Goal: Information Seeking & Learning: Learn about a topic

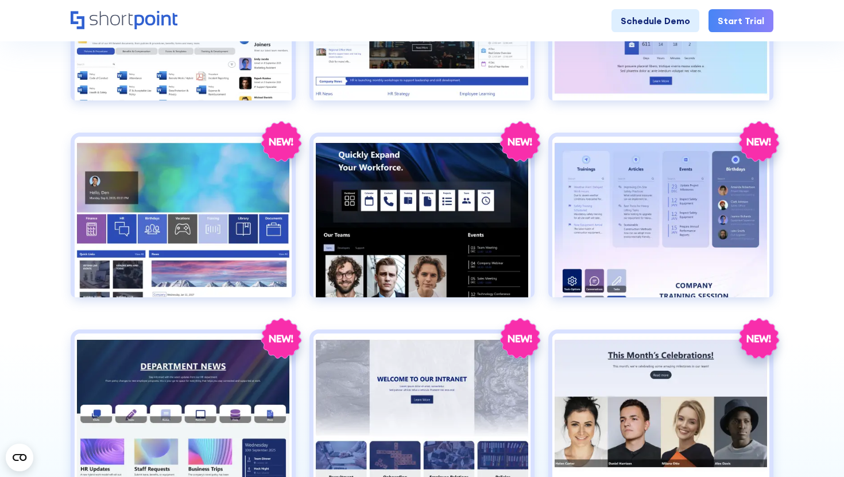
scroll to position [936, 0]
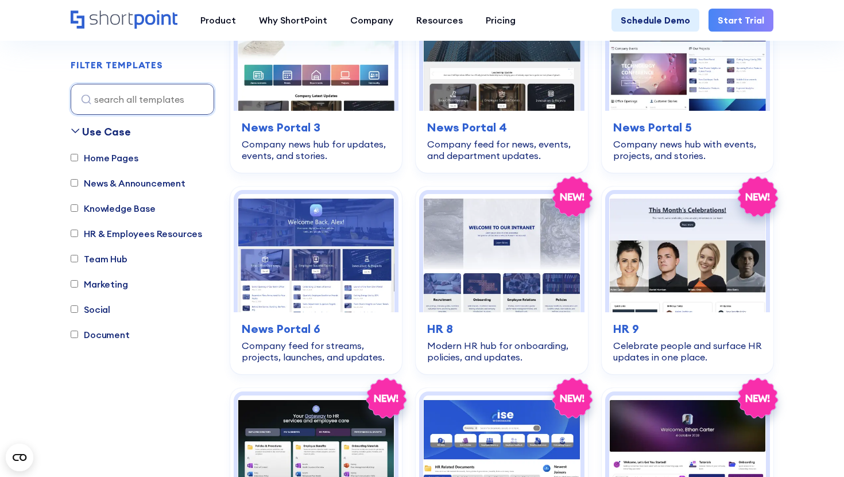
scroll to position [814, 0]
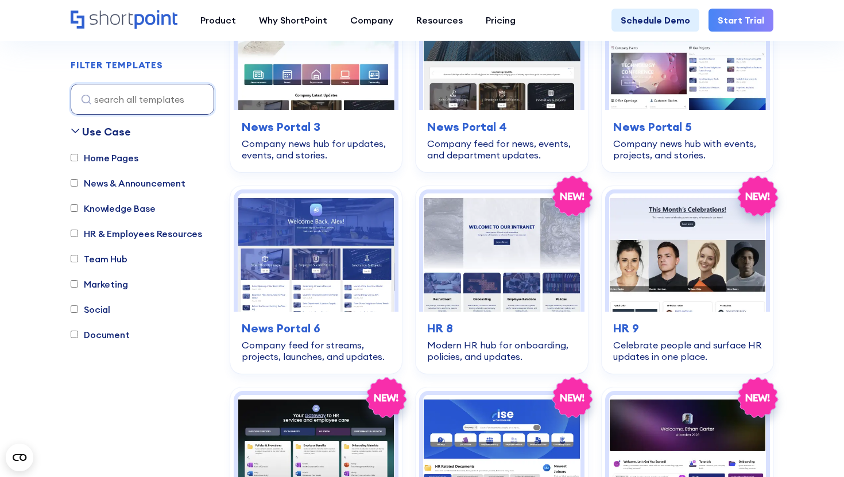
click at [117, 261] on label "Team Hub" at bounding box center [99, 259] width 57 height 14
click at [78, 261] on input "Team Hub" at bounding box center [74, 258] width 7 height 7
checkbox input "true"
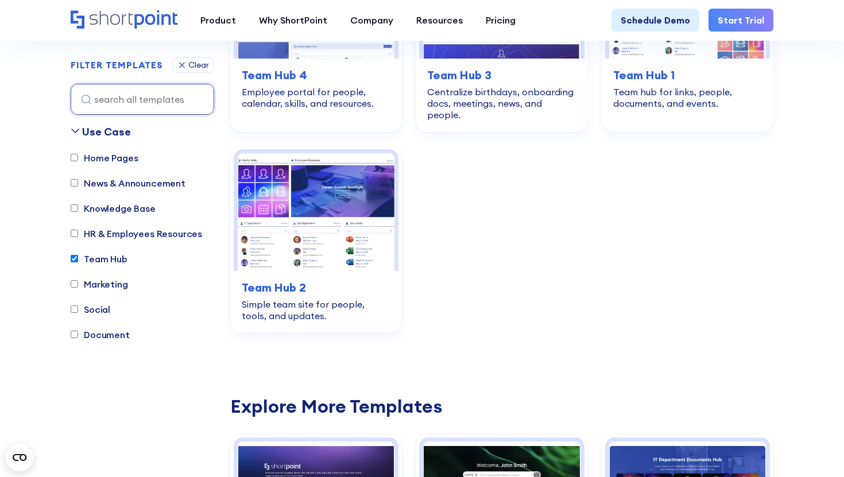
scroll to position [339, 0]
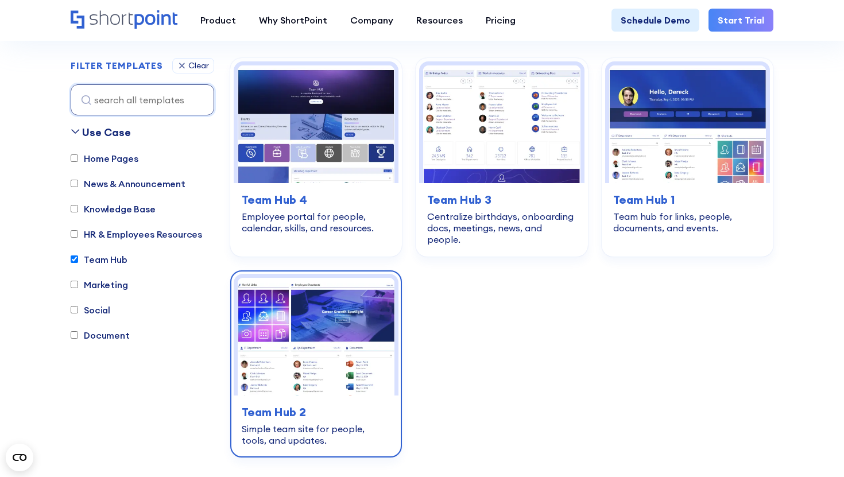
click at [293, 300] on img at bounding box center [316, 337] width 157 height 118
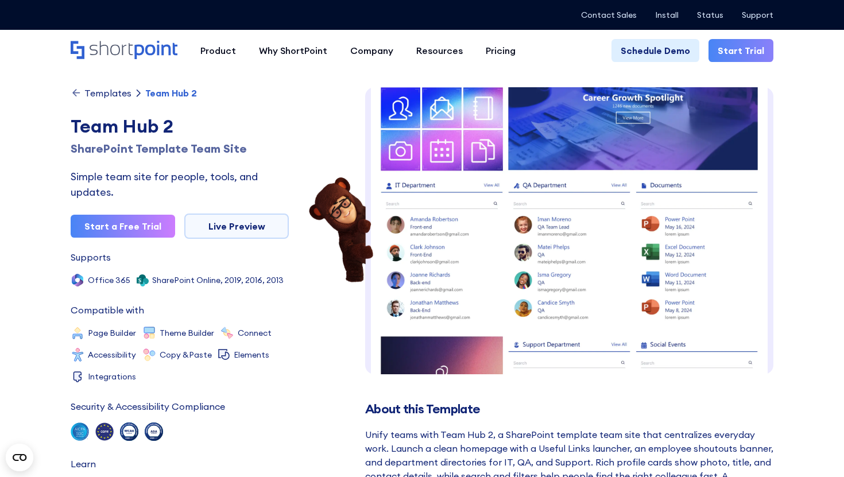
scroll to position [56, 0]
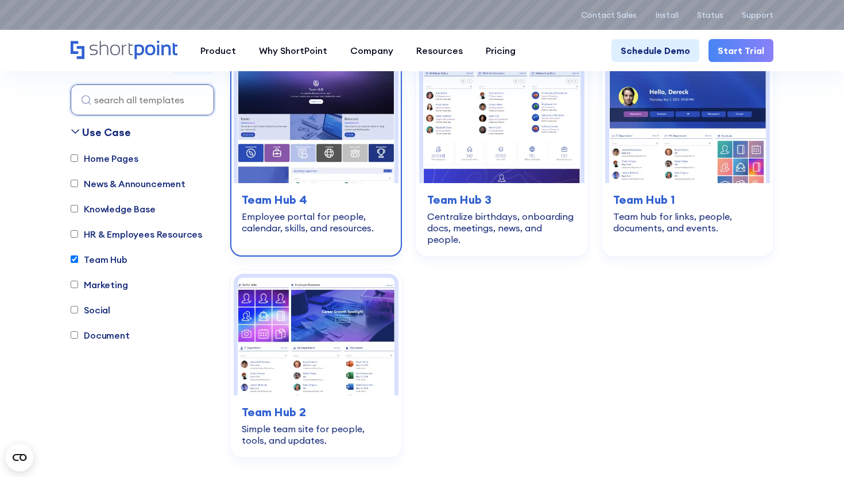
click at [341, 150] on img at bounding box center [316, 124] width 157 height 118
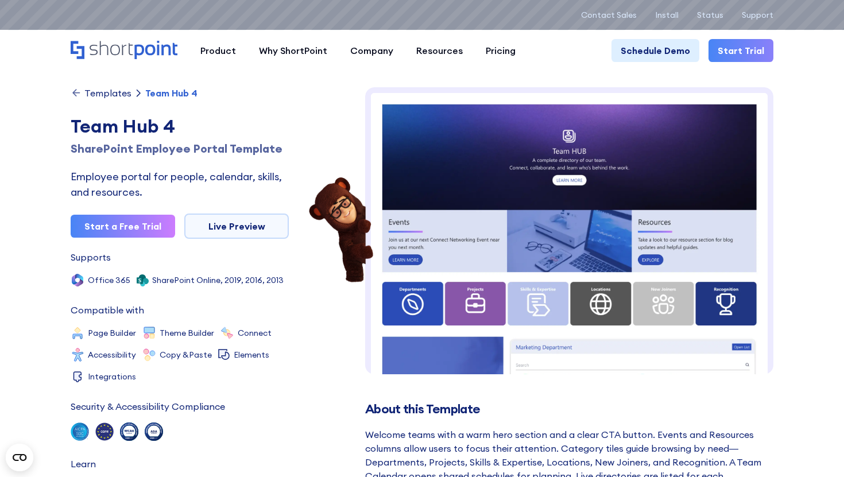
click at [148, 115] on div "Team Hub 4" at bounding box center [180, 127] width 218 height 28
click at [111, 94] on div "Templates" at bounding box center [107, 92] width 47 height 9
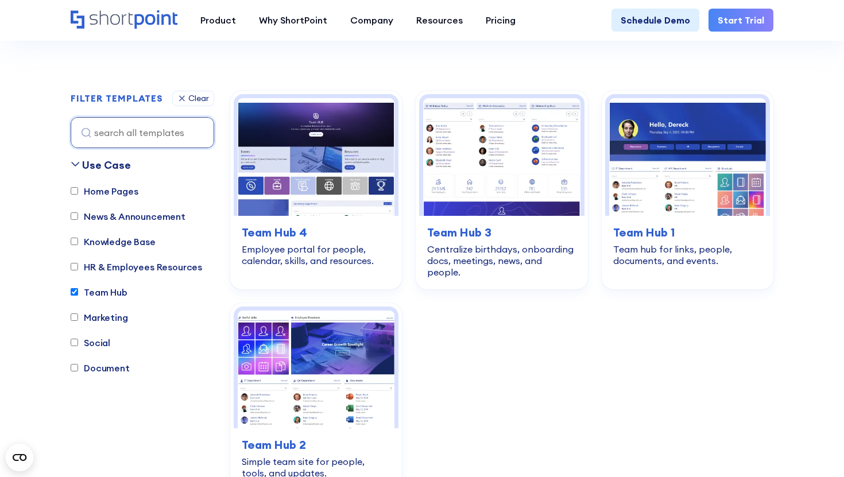
scroll to position [308, 0]
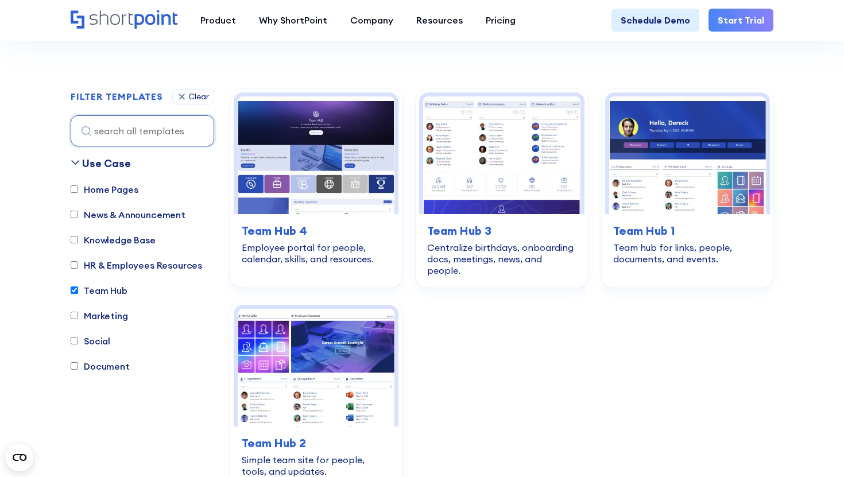
click at [81, 295] on label "Team Hub" at bounding box center [99, 291] width 57 height 14
click at [78, 294] on input "Team Hub" at bounding box center [74, 289] width 7 height 7
checkbox input "false"
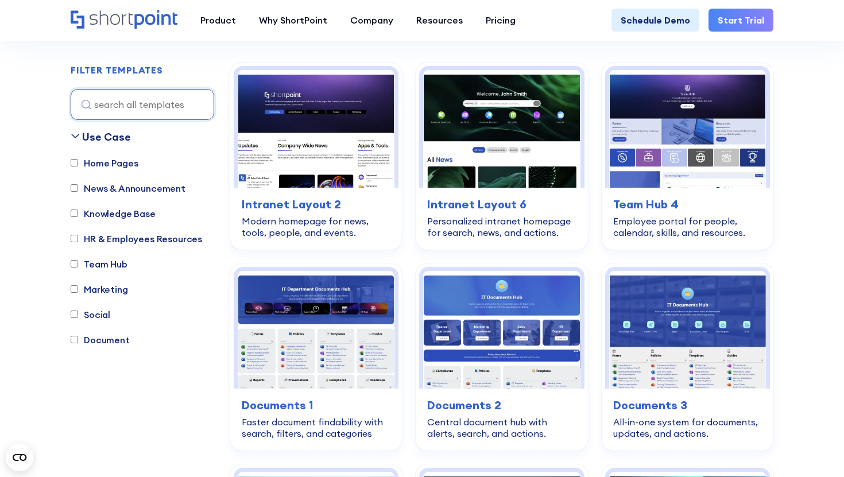
scroll to position [339, 0]
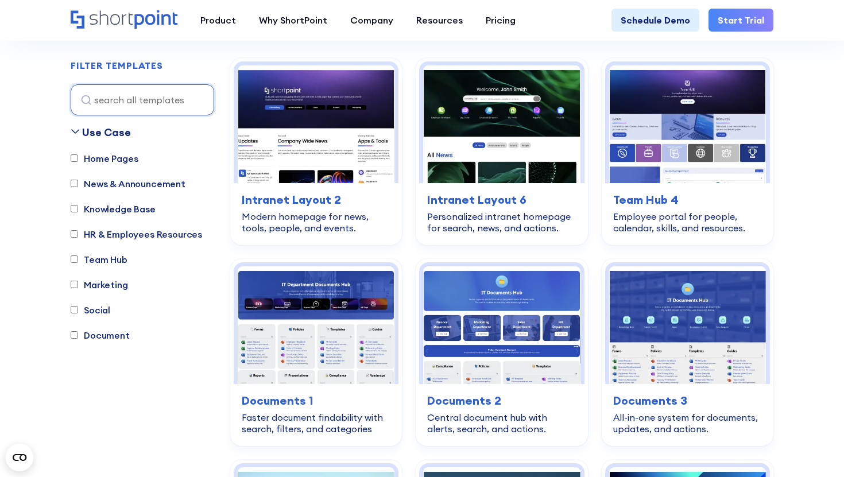
click at [110, 227] on label "HR & Employees Resources" at bounding box center [136, 234] width 131 height 14
click at [78, 230] on input "HR & Employees Resources" at bounding box center [74, 233] width 7 height 7
checkbox input "true"
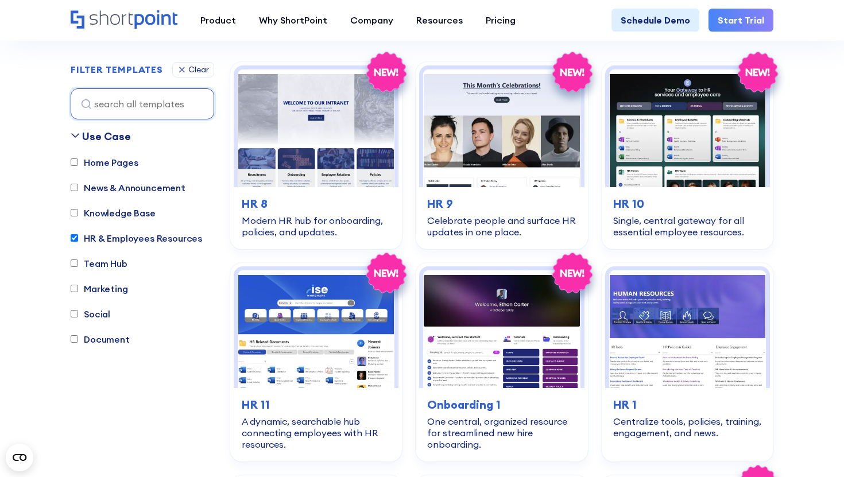
scroll to position [331, 0]
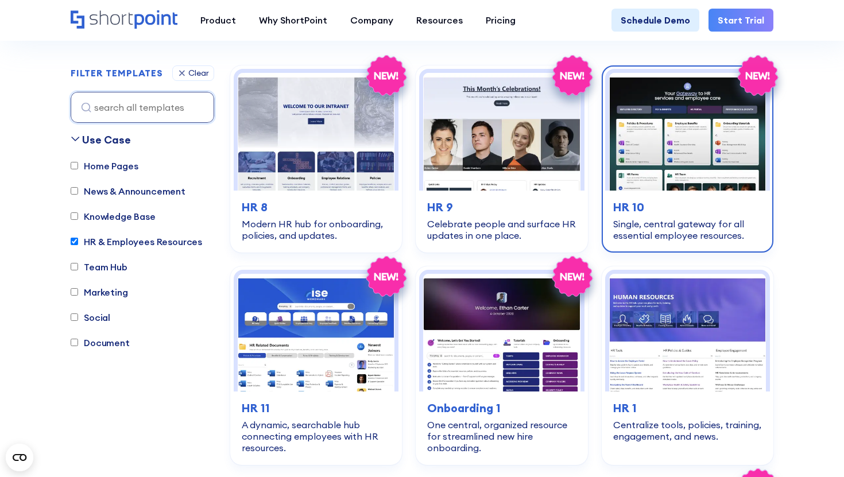
click at [654, 202] on h3 "HR 10" at bounding box center [687, 207] width 149 height 17
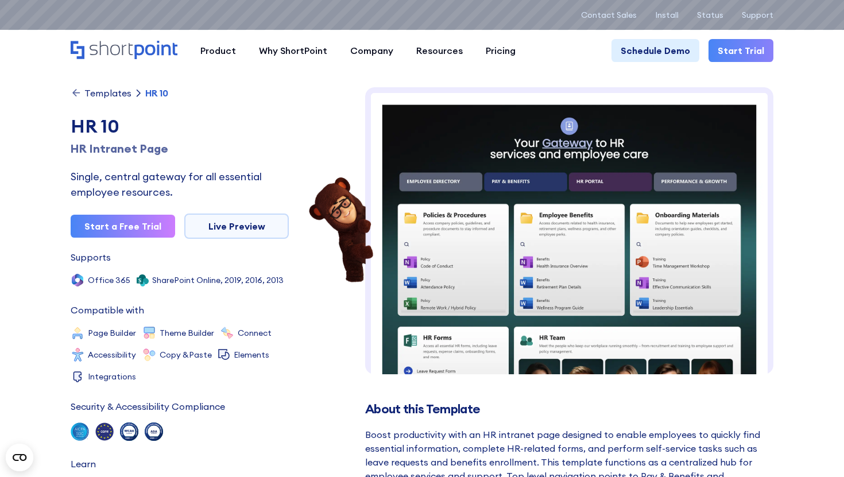
click at [116, 91] on div "Templates" at bounding box center [107, 92] width 47 height 9
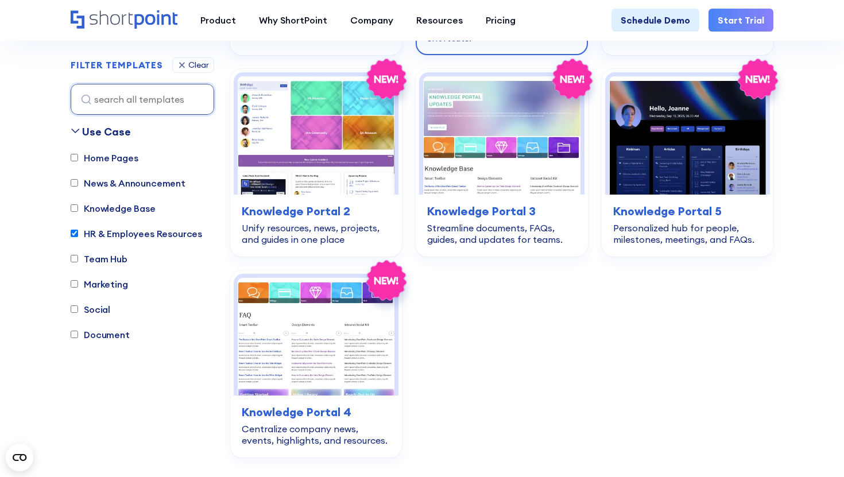
scroll to position [2884, 0]
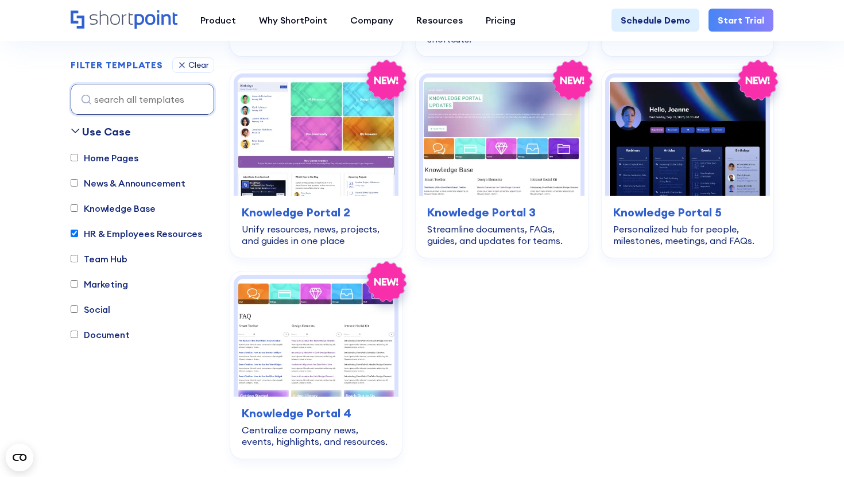
click at [188, 231] on label "HR & Employees Resources" at bounding box center [136, 234] width 131 height 14
click at [78, 231] on input "HR & Employees Resources" at bounding box center [74, 233] width 7 height 7
checkbox input "false"
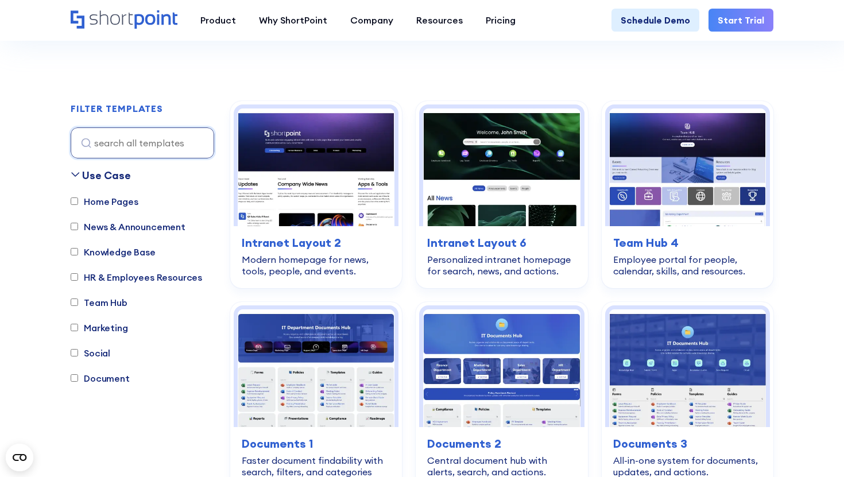
scroll to position [341, 0]
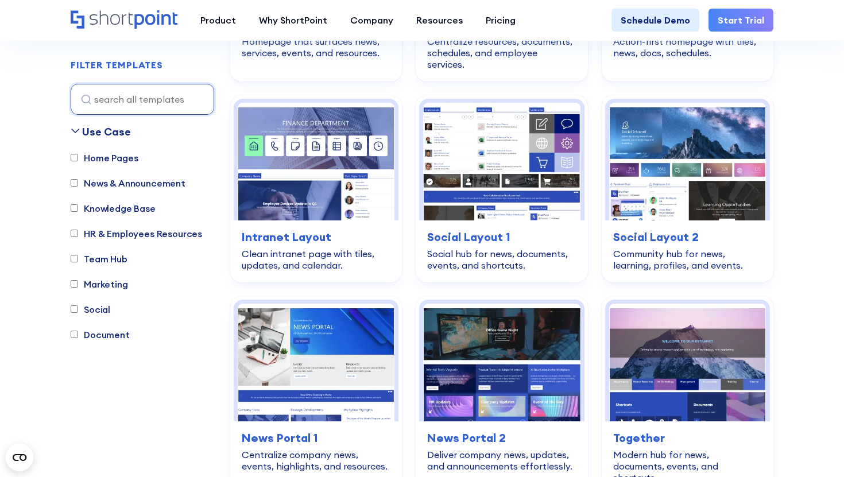
scroll to position [2163, 0]
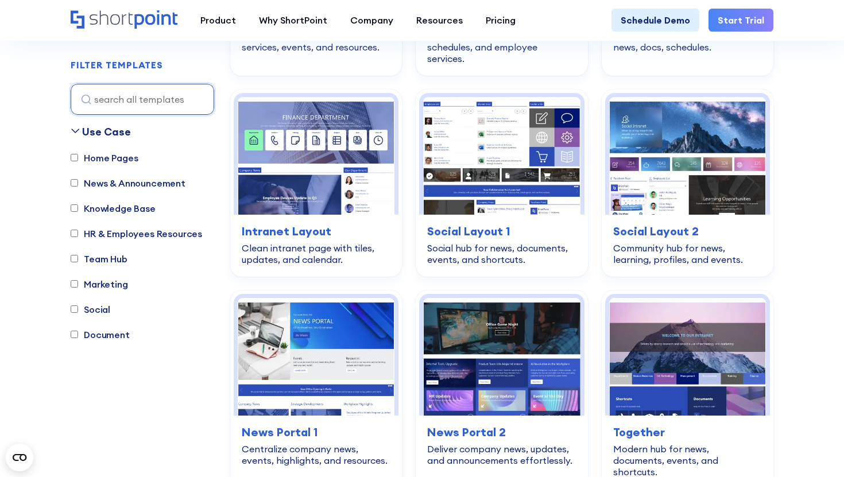
click at [111, 304] on div "Home Pages News & Announcement Knowledge Base HR & Employees Resources Team Hub…" at bounding box center [143, 252] width 144 height 202
click at [106, 307] on label "Social" at bounding box center [91, 310] width 40 height 14
click at [78, 307] on input "Social" at bounding box center [74, 309] width 7 height 7
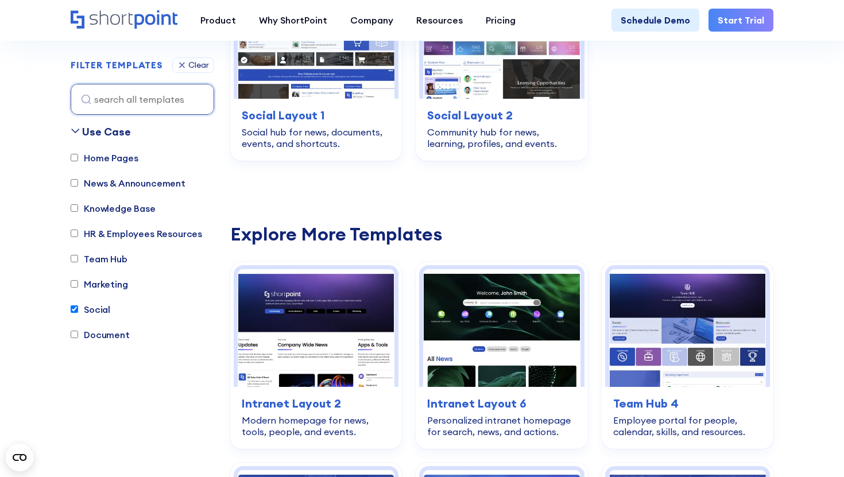
scroll to position [339, 0]
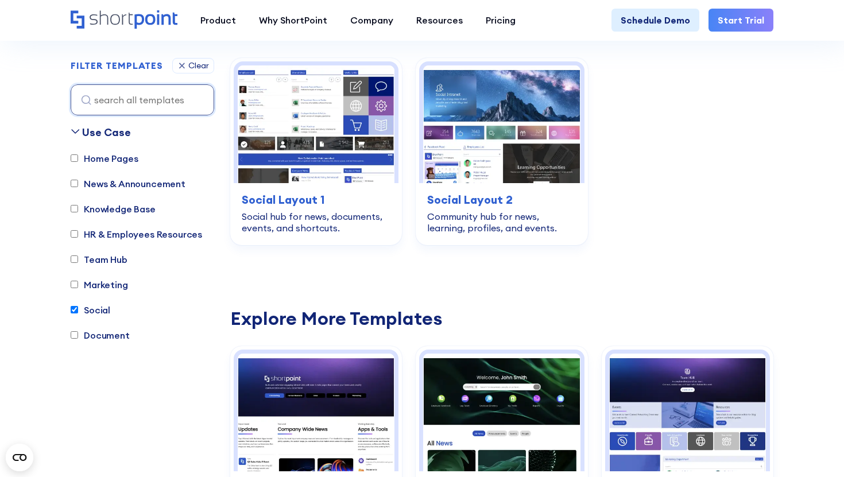
click at [95, 309] on label "Social" at bounding box center [91, 310] width 40 height 14
click at [78, 309] on input "Social" at bounding box center [74, 309] width 7 height 7
checkbox input "false"
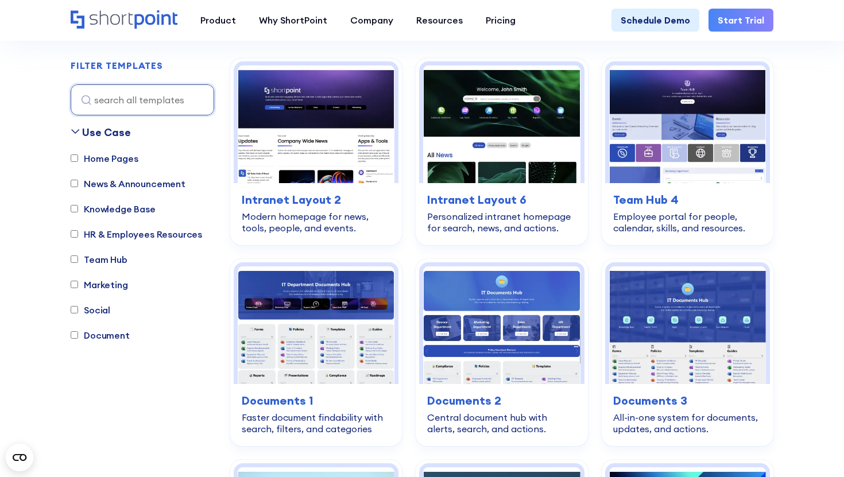
click at [96, 339] on label "Document" at bounding box center [100, 335] width 59 height 14
click at [78, 339] on input "Document" at bounding box center [74, 334] width 7 height 7
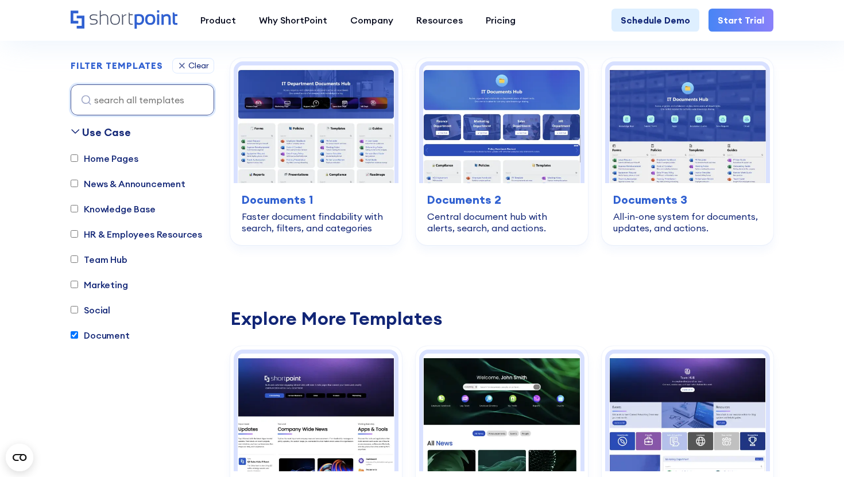
click at [104, 333] on label "Document" at bounding box center [100, 335] width 59 height 14
click at [78, 333] on input "Document" at bounding box center [74, 334] width 7 height 7
checkbox input "false"
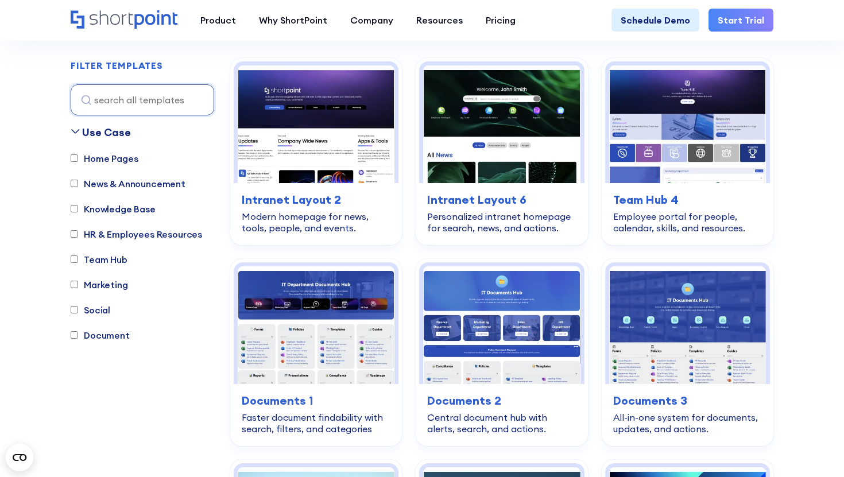
click at [115, 229] on label "HR & Employees Resources" at bounding box center [136, 234] width 131 height 14
click at [78, 230] on input "HR & Employees Resources" at bounding box center [74, 233] width 7 height 7
checkbox input "true"
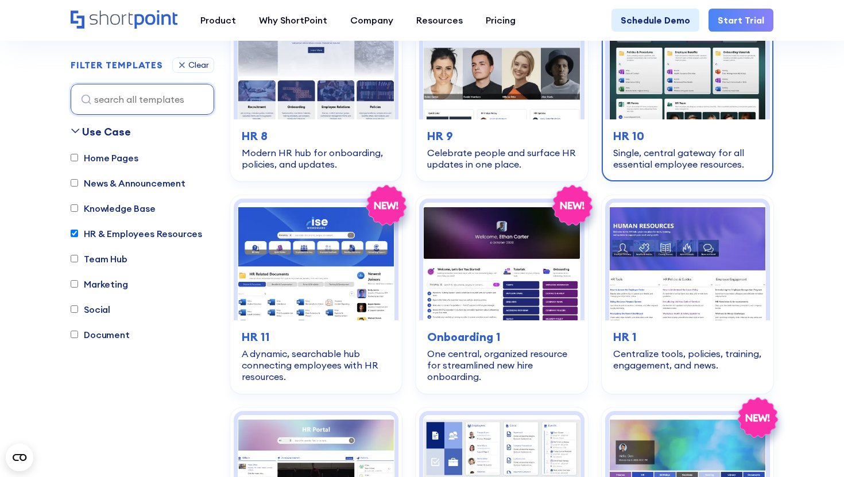
scroll to position [420, 0]
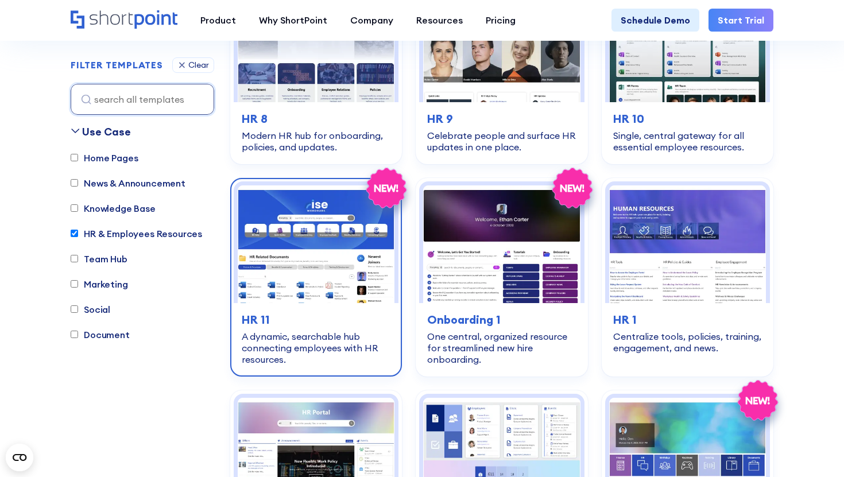
click at [366, 338] on div "A dynamic, searchable hub connecting employees with HR resources." at bounding box center [316, 348] width 149 height 34
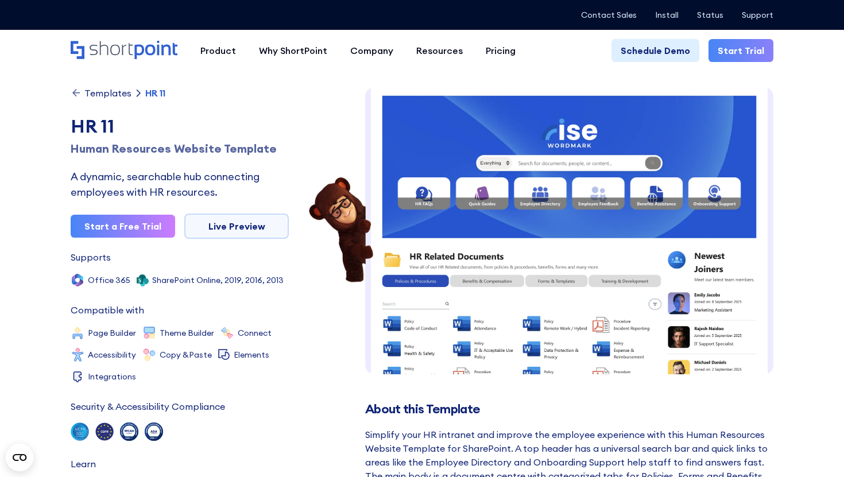
click at [442, 435] on div "Simplify your HR intranet and improve the employee experience with this Human R…" at bounding box center [569, 476] width 408 height 96
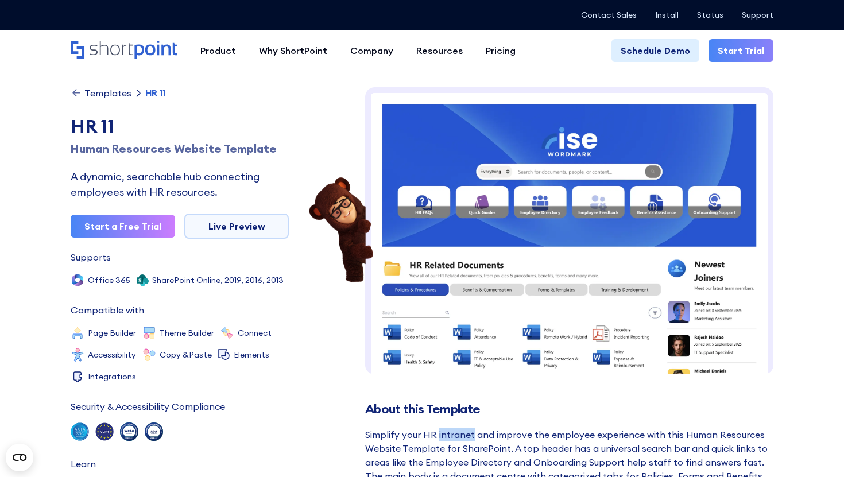
click at [442, 435] on div "Simplify your HR intranet and improve the employee experience with this Human R…" at bounding box center [569, 476] width 408 height 96
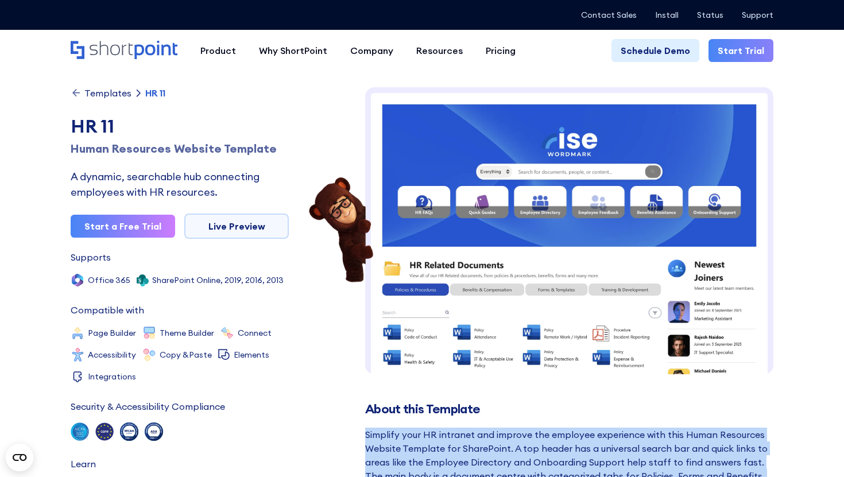
click at [442, 435] on div "Simplify your HR intranet and improve the employee experience with this Human R…" at bounding box center [569, 476] width 408 height 96
copy div "Simplify your HR intranet and improve the employee experience with this Human R…"
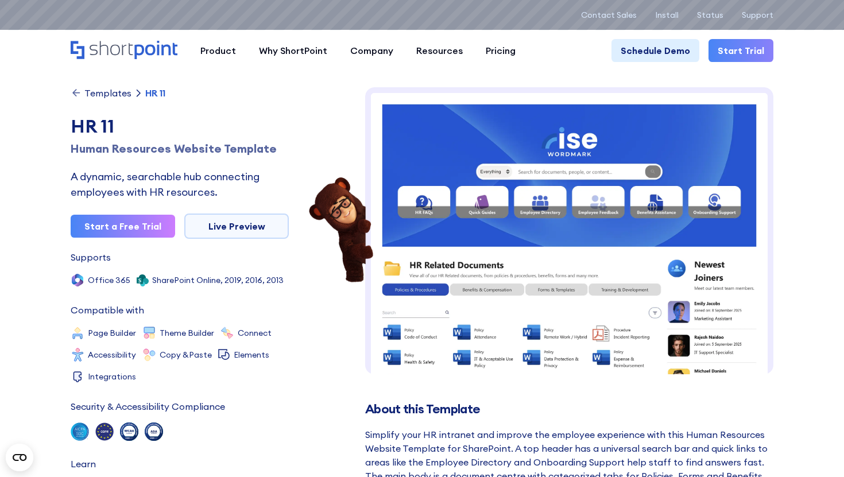
click at [99, 132] on div "HR 11" at bounding box center [180, 127] width 218 height 28
copy div "HR 11"
click at [259, 149] on h1 "Human Resources Website Template" at bounding box center [180, 148] width 218 height 17
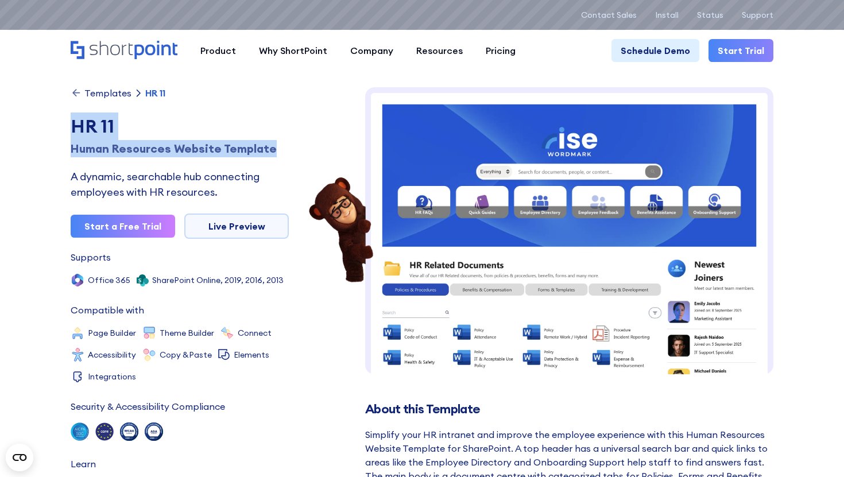
copy div "HR 11 Human Resources Website Template"
drag, startPoint x: 72, startPoint y: 122, endPoint x: 269, endPoint y: 146, distance: 199.0
click at [269, 146] on div "HR 11 Human Resources Website Template" at bounding box center [180, 135] width 218 height 45
click at [111, 96] on div "Templates" at bounding box center [107, 92] width 47 height 9
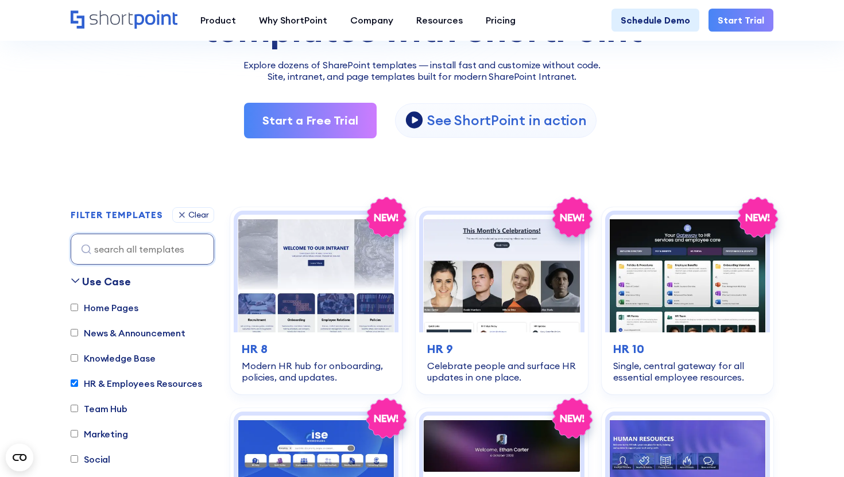
scroll to position [463, 0]
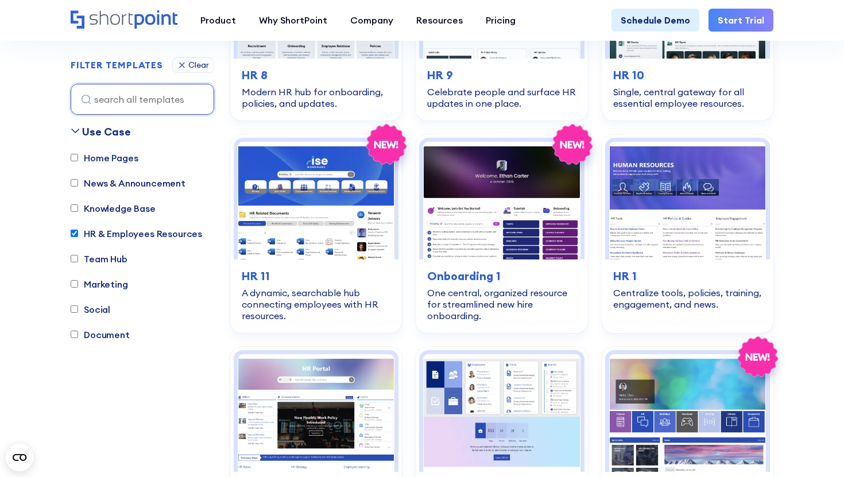
click at [154, 232] on label "HR & Employees Resources" at bounding box center [136, 234] width 131 height 14
click at [78, 232] on input "HR & Employees Resources" at bounding box center [74, 233] width 7 height 7
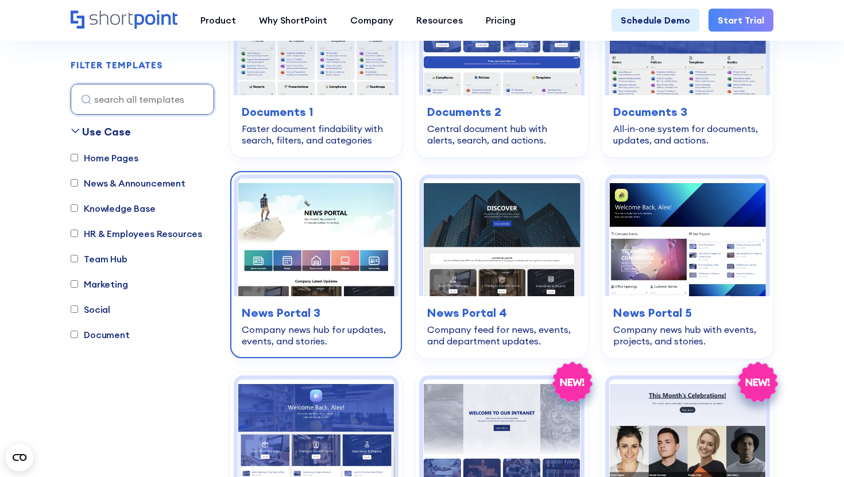
scroll to position [635, 0]
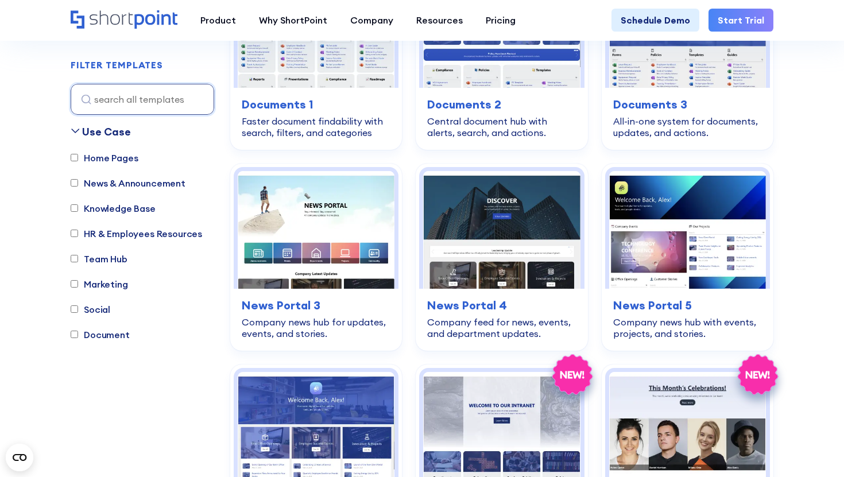
click at [170, 237] on label "HR & Employees Resources" at bounding box center [136, 234] width 131 height 14
click at [78, 237] on input "HR & Employees Resources" at bounding box center [74, 233] width 7 height 7
checkbox input "true"
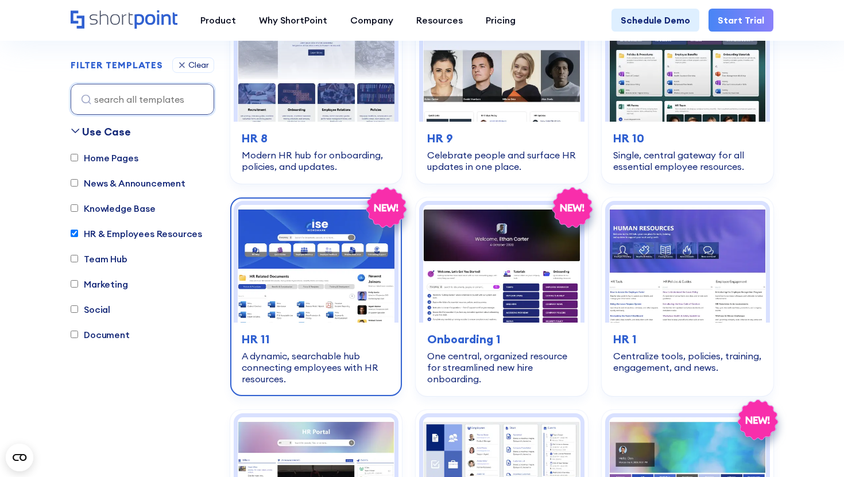
scroll to position [339, 0]
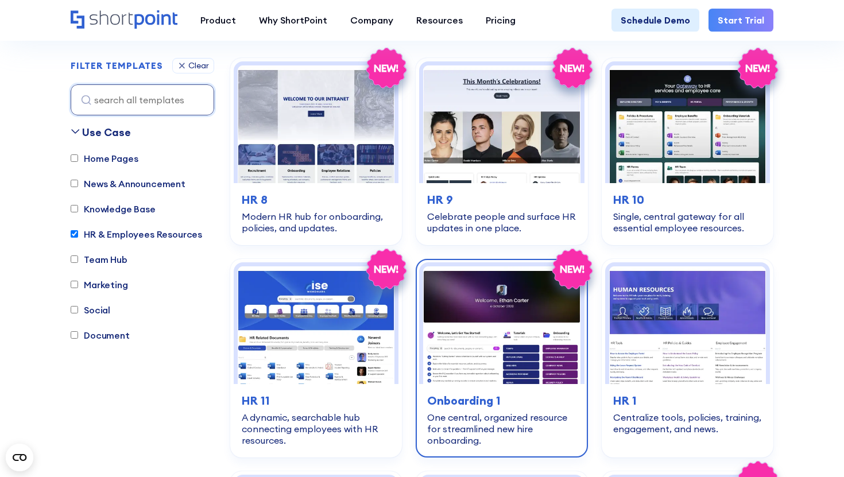
click at [444, 355] on img at bounding box center [501, 325] width 157 height 118
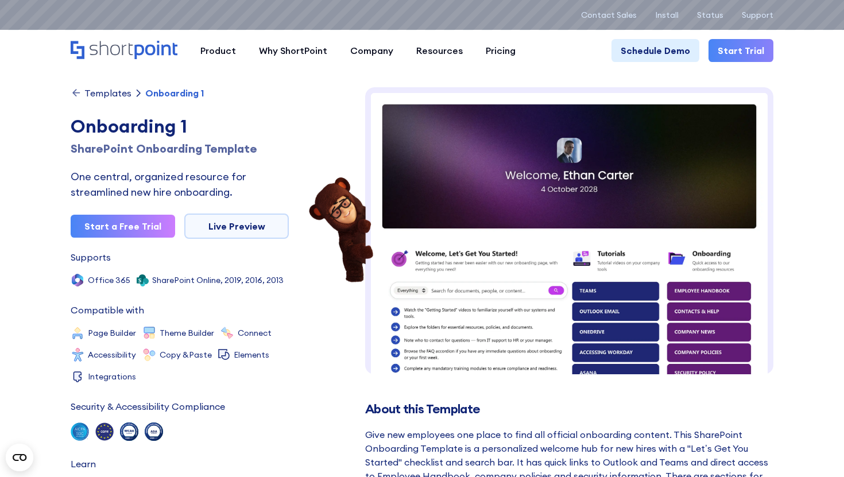
click at [410, 435] on div "Give new employees one place to find all official onboarding content. This Shar…" at bounding box center [569, 483] width 408 height 110
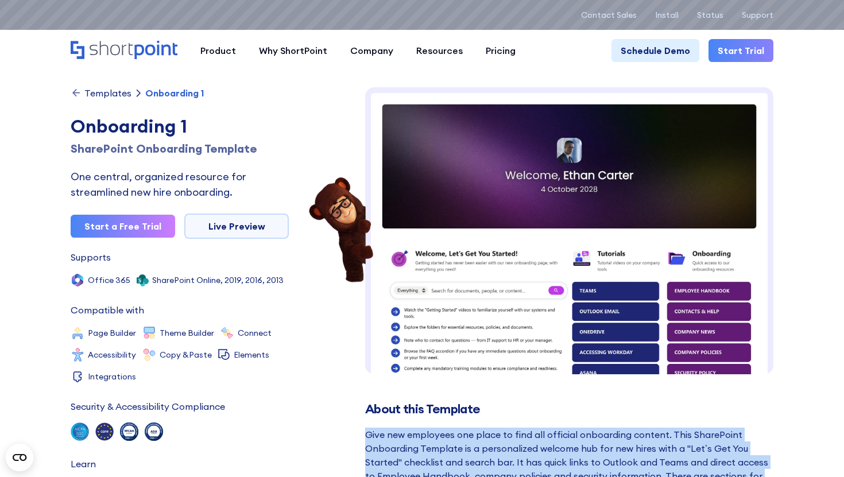
click at [410, 435] on div "Give new employees one place to find all official onboarding content. This Shar…" at bounding box center [569, 483] width 408 height 110
copy div "Give new employees one place to find all official onboarding content. This Shar…"
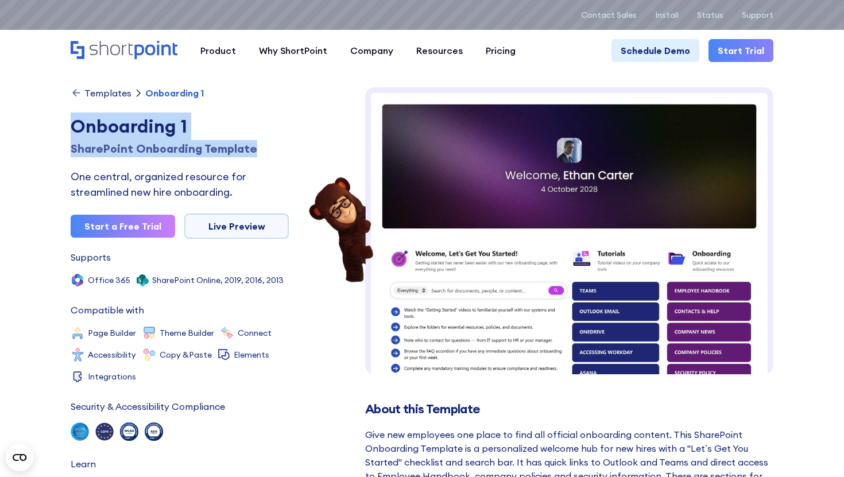
copy div "Onboarding 1 SharePoint Onboarding Template"
drag, startPoint x: 73, startPoint y: 129, endPoint x: 268, endPoint y: 143, distance: 195.1
click at [270, 143] on div "Onboarding 1 SharePoint Onboarding Template" at bounding box center [180, 135] width 218 height 45
click at [109, 95] on div "Templates" at bounding box center [107, 92] width 47 height 9
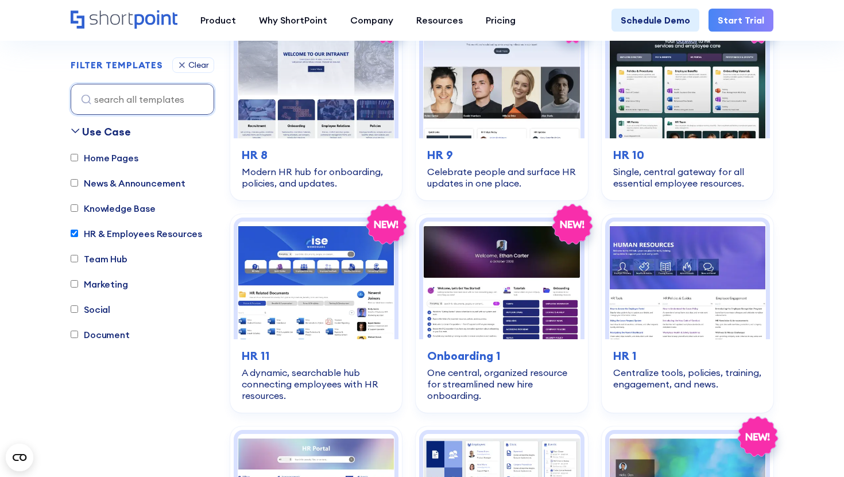
scroll to position [393, 0]
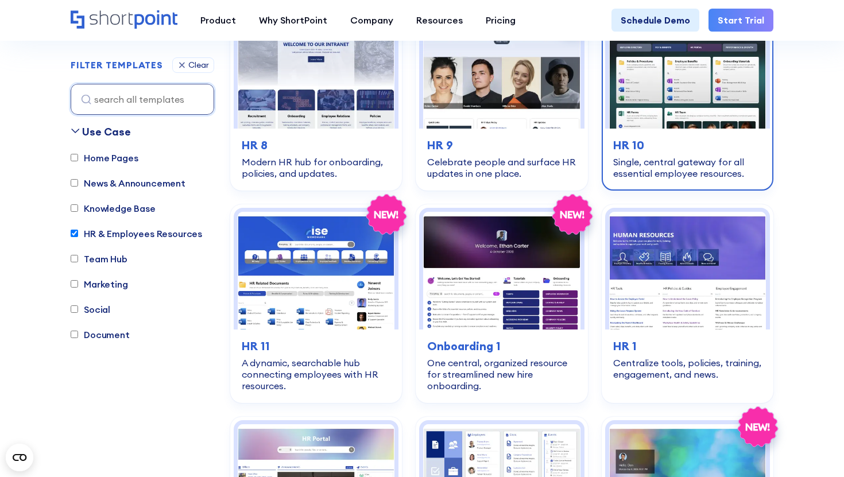
click at [699, 159] on div "Single, central gateway for all essential employee resources." at bounding box center [687, 167] width 149 height 23
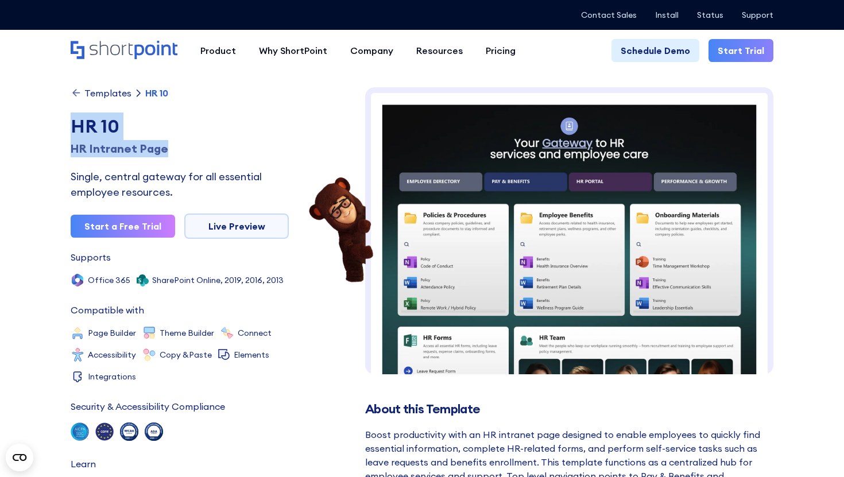
copy div "HR 10 HR Intranet Page"
drag, startPoint x: 69, startPoint y: 127, endPoint x: 164, endPoint y: 145, distance: 95.9
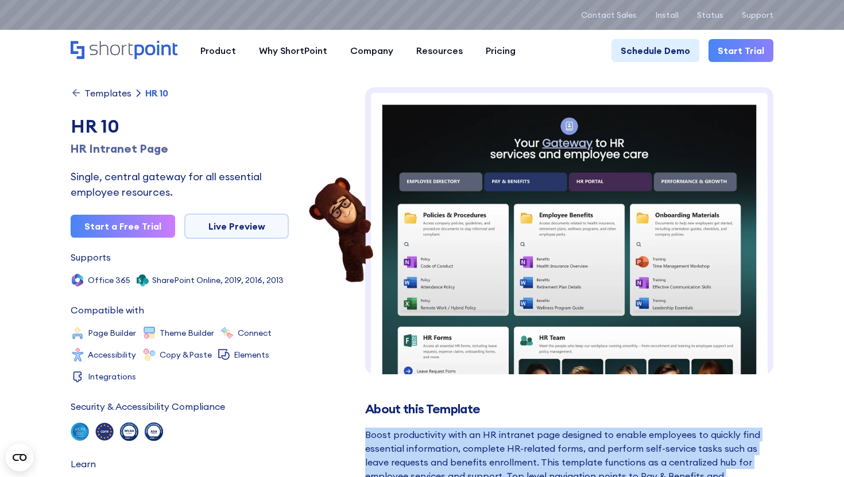
copy div "Boost productivity with an HR intranet page designed to enable employees to qui…"
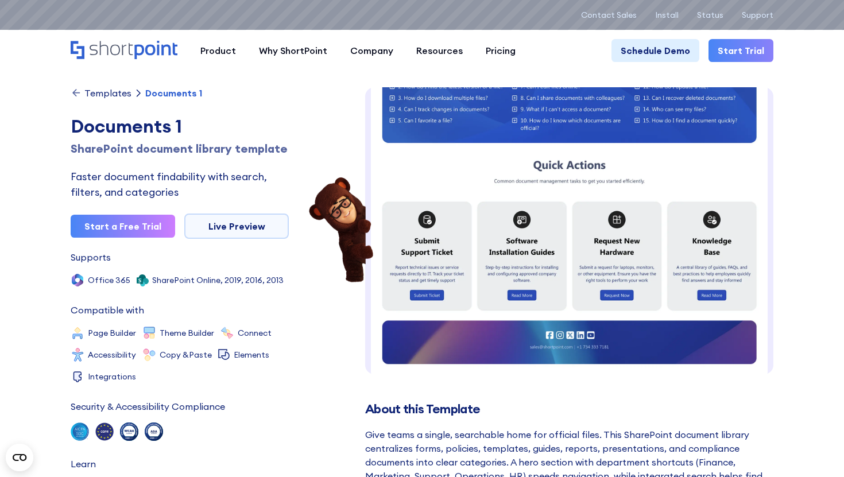
scroll to position [483, 0]
